Goal: Register for event/course

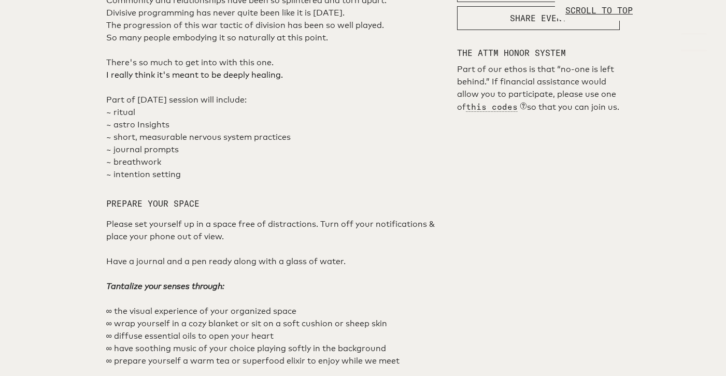
scroll to position [600, 0]
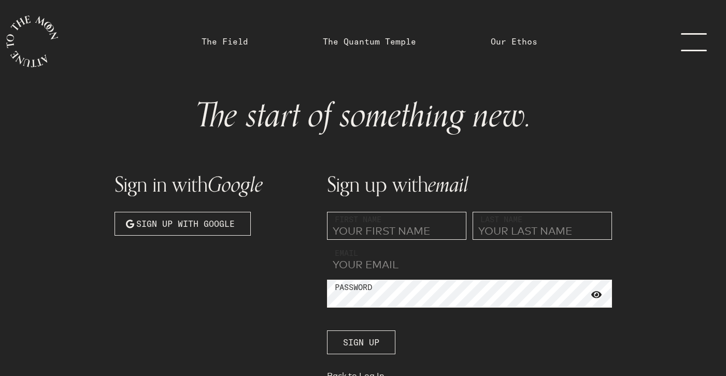
type input "[EMAIL_ADDRESS][DOMAIN_NAME]"
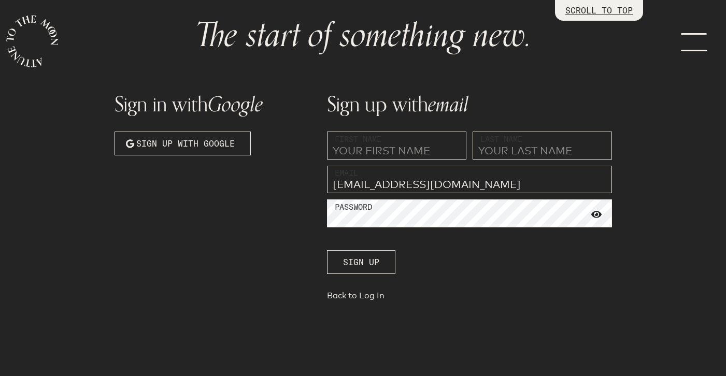
scroll to position [79, 0]
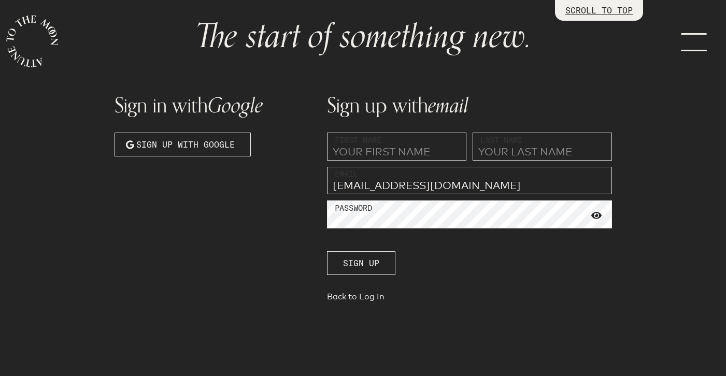
click at [694, 35] on link "menu" at bounding box center [701, 41] width 52 height 83
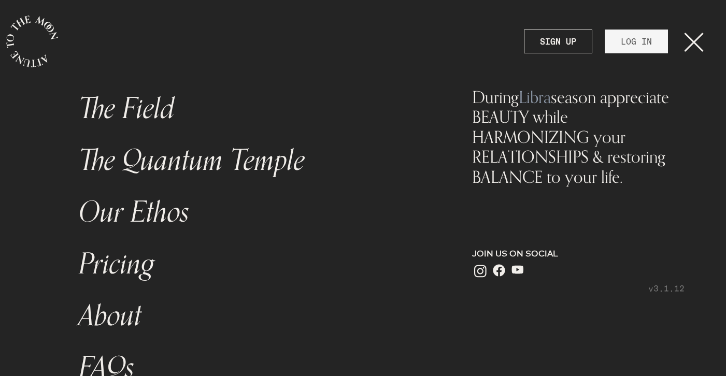
scroll to position [0, 0]
click at [638, 47] on link "LOG IN" at bounding box center [636, 42] width 63 height 24
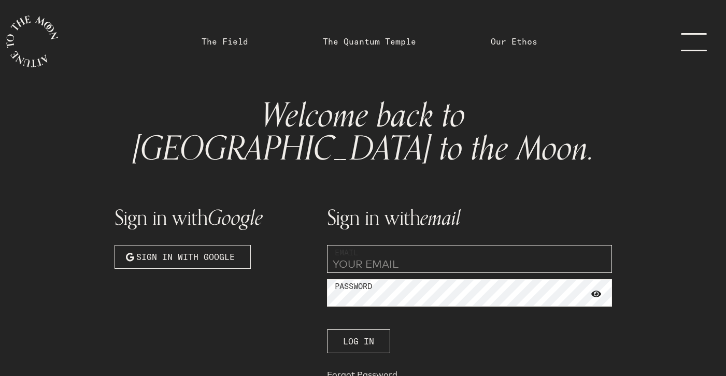
click at [366, 245] on input "email" at bounding box center [469, 259] width 285 height 28
type input "[EMAIL_ADDRESS][DOMAIN_NAME]"
click at [343, 335] on span "Log In" at bounding box center [358, 341] width 31 height 12
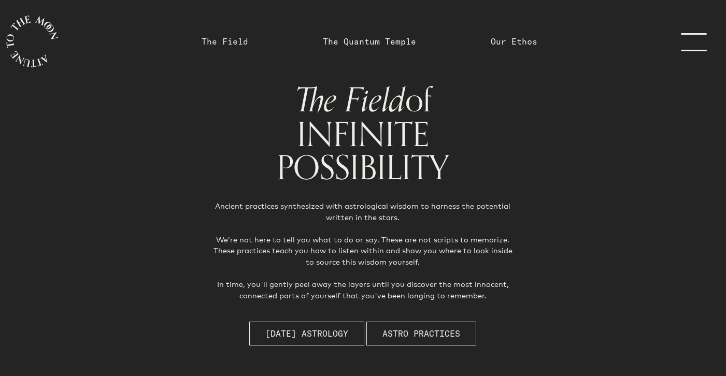
click at [240, 42] on link "The Field" at bounding box center [225, 41] width 47 height 12
click at [365, 38] on link "The Quantum Temple" at bounding box center [369, 41] width 93 height 12
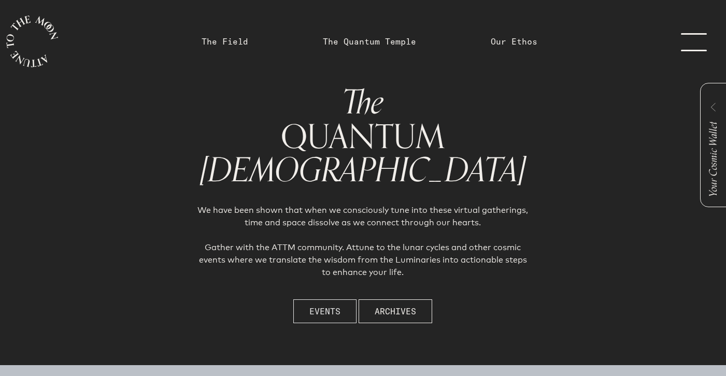
click at [339, 307] on span "Events" at bounding box center [325, 311] width 31 height 12
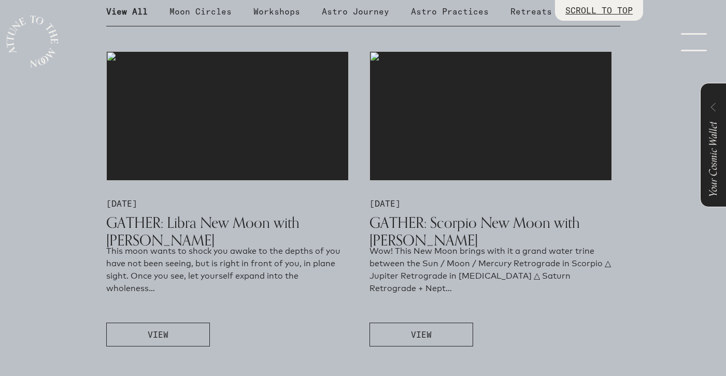
scroll to position [549, 0]
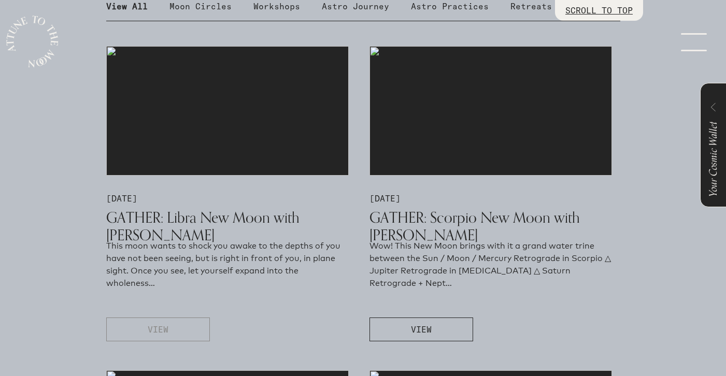
click at [179, 327] on button "VIEW" at bounding box center [158, 330] width 104 height 24
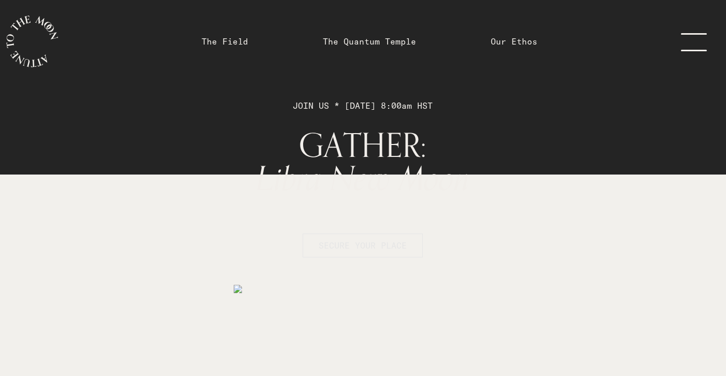
click at [356, 237] on button "SECURE YOUR PLACE" at bounding box center [363, 246] width 120 height 24
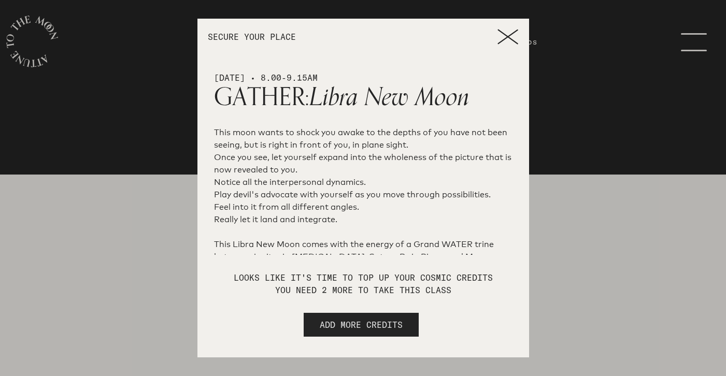
click at [347, 323] on span "ADD MORE CREDITS" at bounding box center [361, 325] width 83 height 12
select select "2"
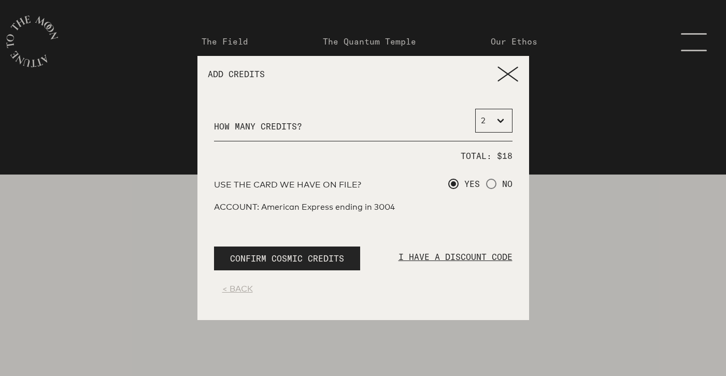
click at [706, 47] on div at bounding box center [363, 188] width 726 height 376
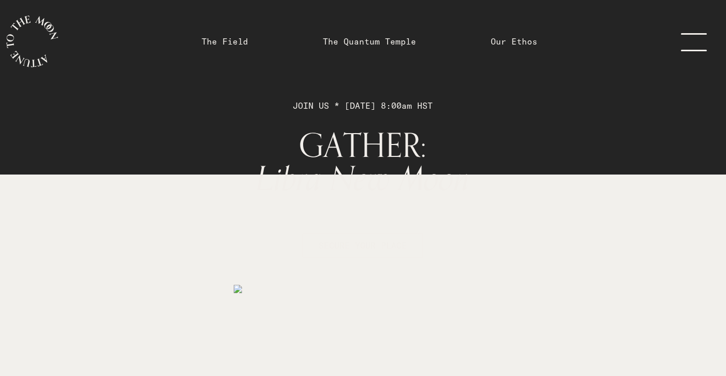
click at [695, 31] on link "menu" at bounding box center [701, 41] width 52 height 83
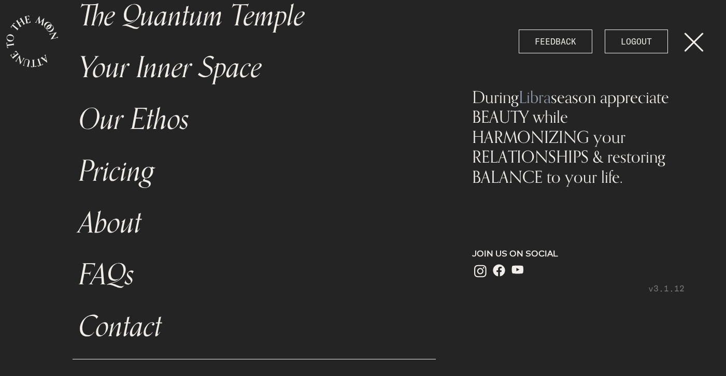
scroll to position [8, 0]
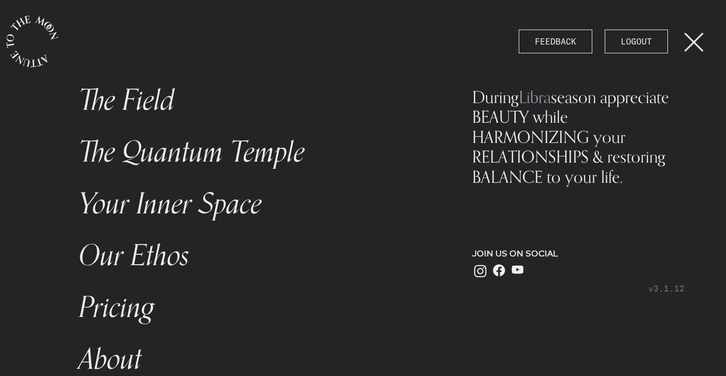
click at [692, 38] on link "menu" at bounding box center [701, 41] width 52 height 83
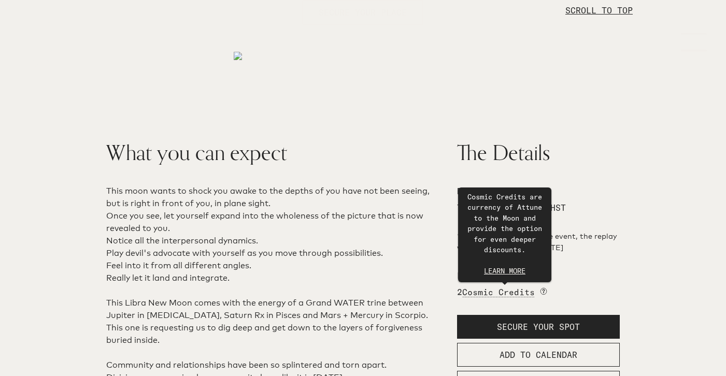
scroll to position [0, 0]
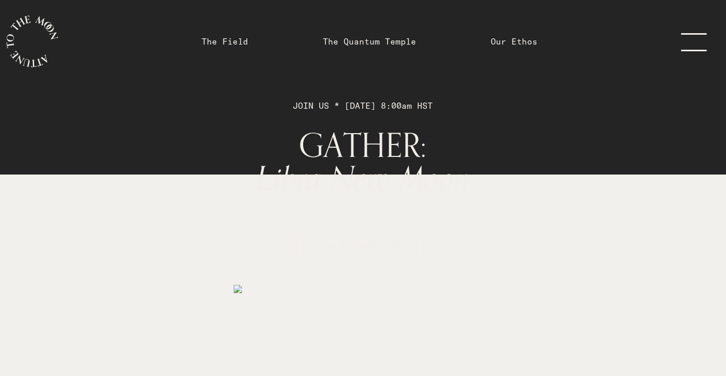
click at [687, 39] on link "menu" at bounding box center [701, 41] width 52 height 83
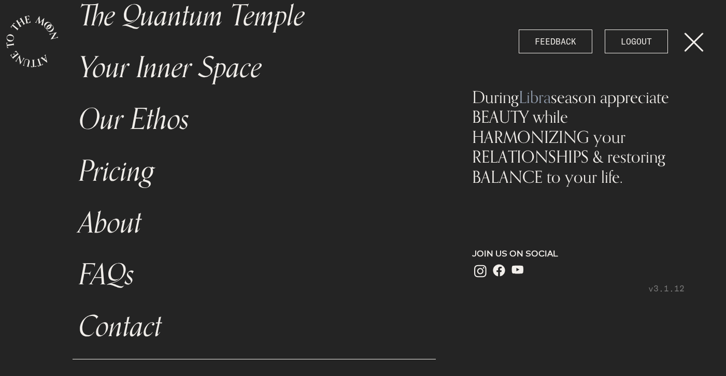
scroll to position [143, 0]
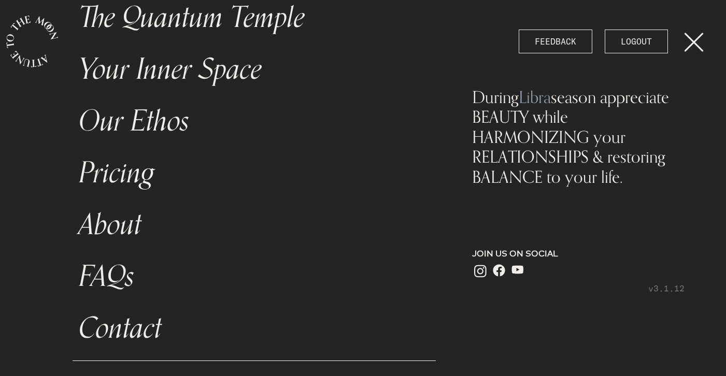
click at [682, 35] on link "menu" at bounding box center [701, 41] width 52 height 83
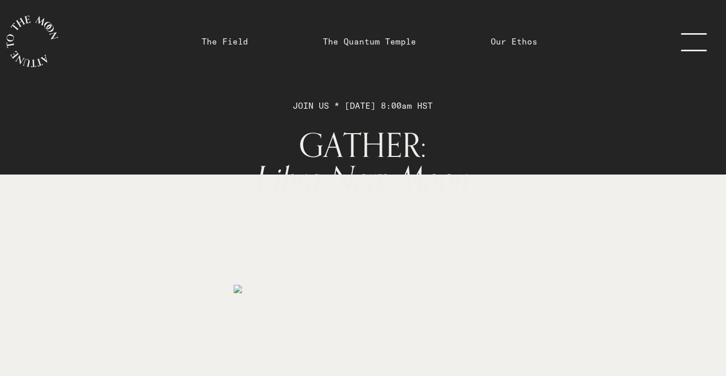
click at [704, 33] on link "menu" at bounding box center [701, 41] width 52 height 83
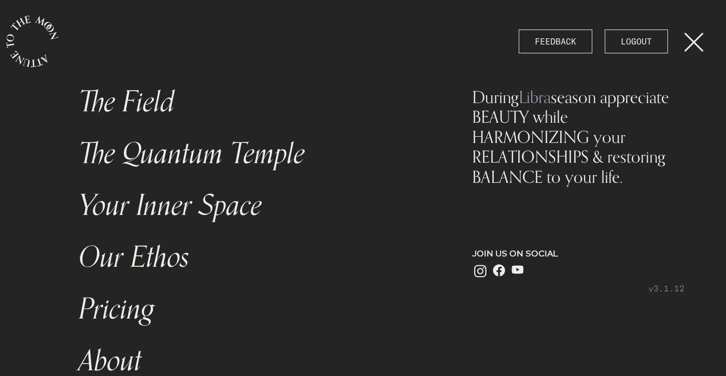
scroll to position [0, 0]
